Goal: Task Accomplishment & Management: Complete application form

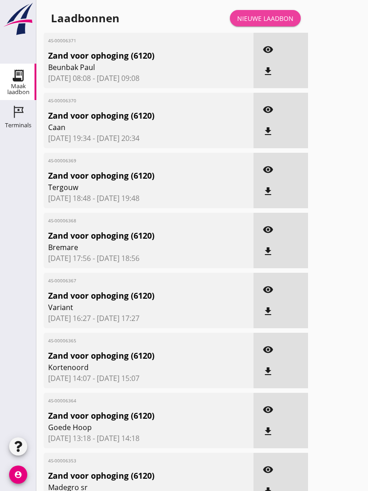
click at [277, 21] on link "Nieuwe laadbon" at bounding box center [265, 18] width 71 height 16
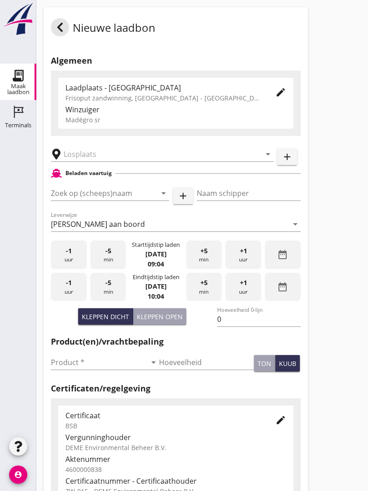
click at [109, 158] on input "text" at bounding box center [156, 154] width 185 height 15
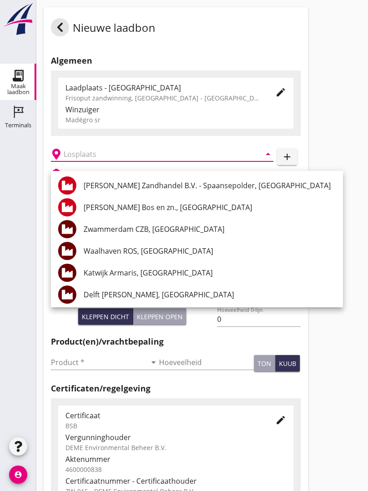
click at [183, 185] on div "[PERSON_NAME] Zandhandel B.V. - Spaansepolder, [GEOGRAPHIC_DATA]" at bounding box center [210, 185] width 252 height 11
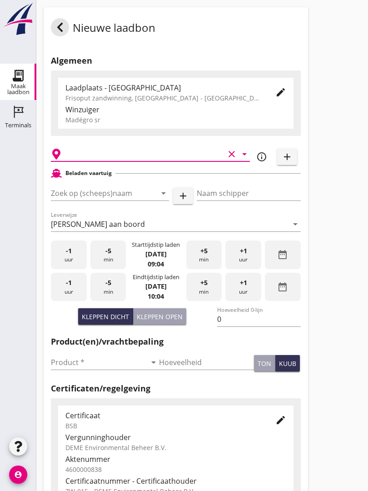
type input "[PERSON_NAME] Zandhandel B.V. - Spaansepolder, [GEOGRAPHIC_DATA]"
click at [119, 198] on input "Zoek op (scheeps)naam" at bounding box center [97, 193] width 93 height 15
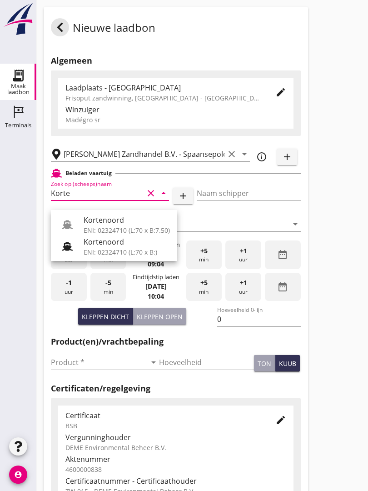
click at [117, 221] on div "Kortenoord" at bounding box center [127, 220] width 86 height 11
type input "Kortenoord"
type input "[PERSON_NAME]"
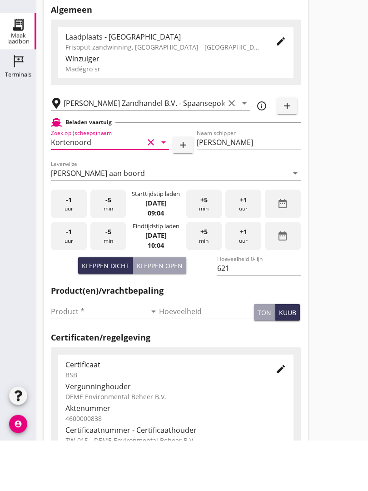
click at [165, 308] on button "Kleppen open" at bounding box center [159, 316] width 53 height 16
type input "518"
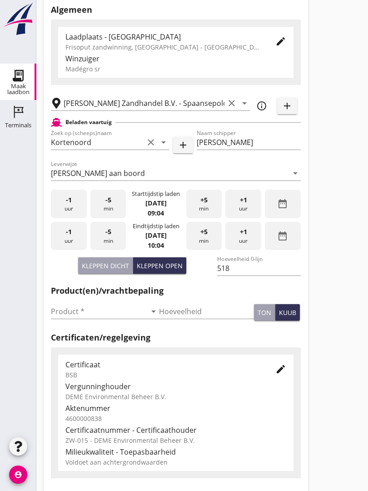
click at [64, 314] on input "Product *" at bounding box center [98, 311] width 95 height 15
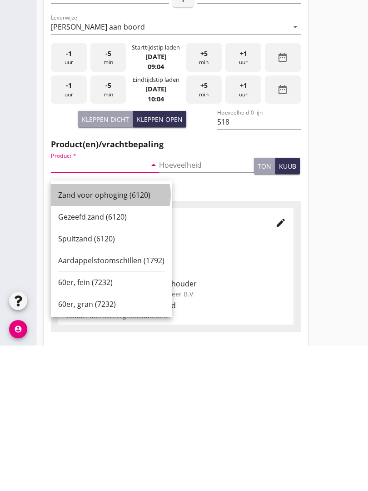
click at [116, 335] on div "Zand voor ophoging (6120)" at bounding box center [111, 340] width 106 height 11
type input "Zand voor ophoging (6120)"
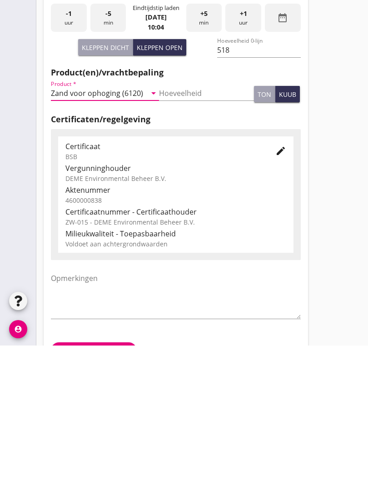
scroll to position [159, 0]
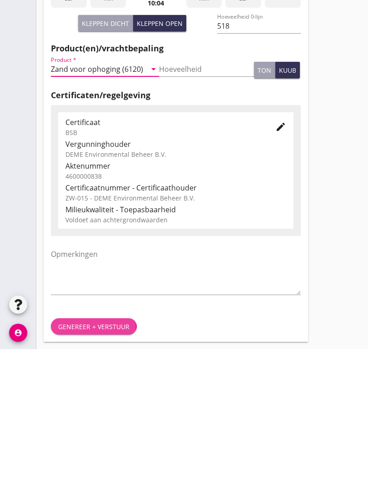
click at [100, 460] on button "Genereer + verstuur" at bounding box center [94, 468] width 86 height 16
